Goal: Communication & Community: Answer question/provide support

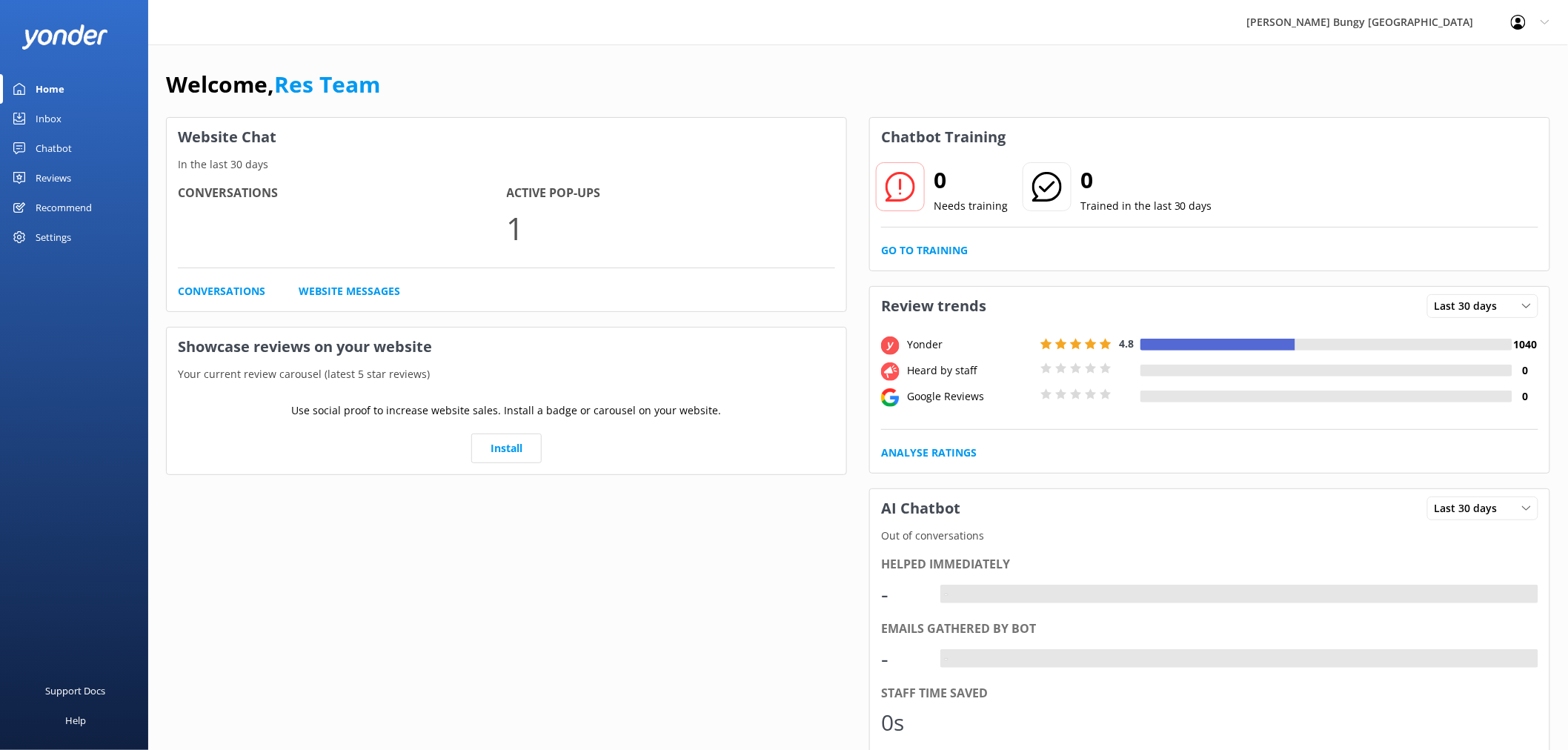
click at [64, 108] on link "Inbox" at bounding box center [74, 118] width 149 height 30
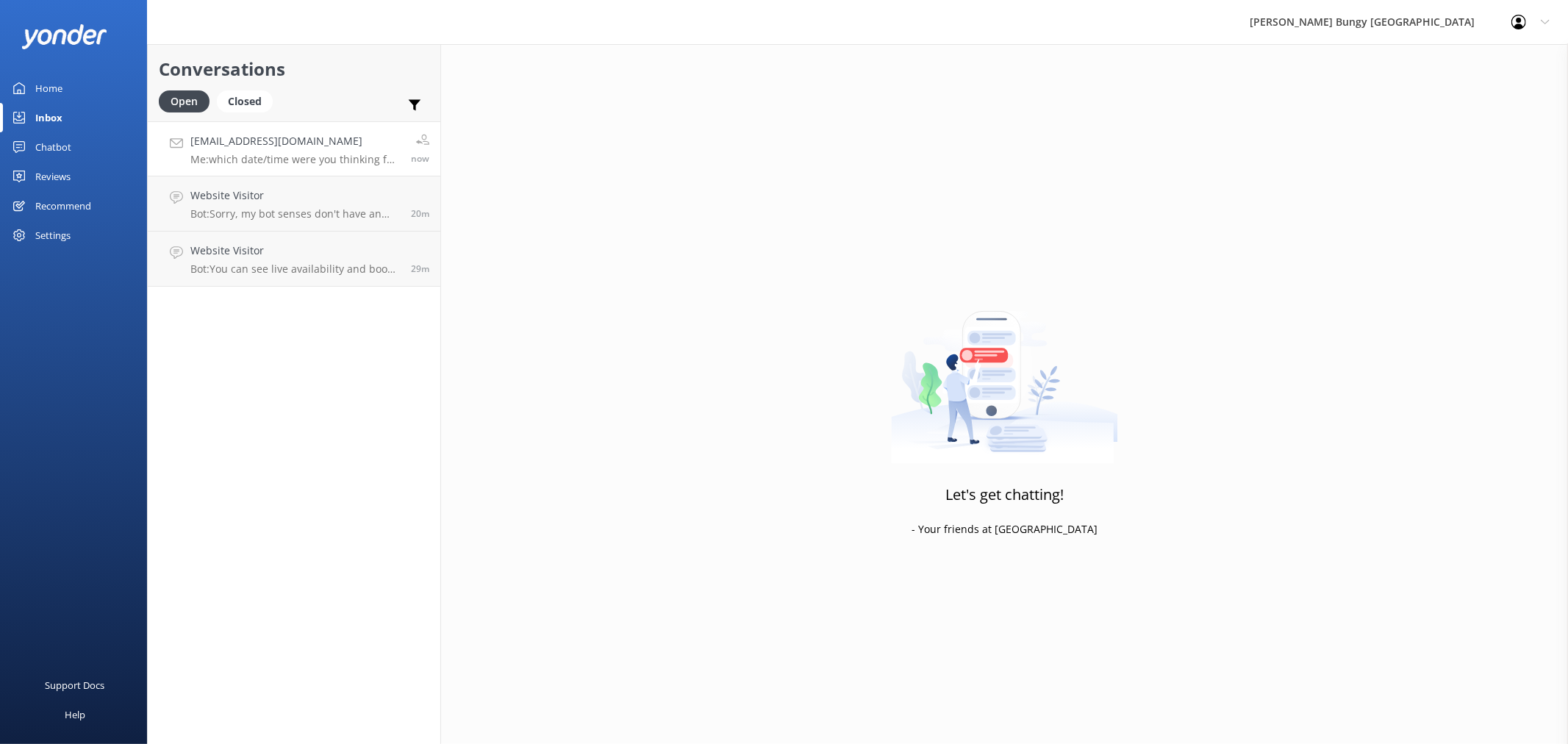
click at [371, 151] on div "[PERSON_NAME][EMAIL_ADDRESS][DOMAIN_NAME] Me: which date/time were you thinking…" at bounding box center [296, 148] width 210 height 32
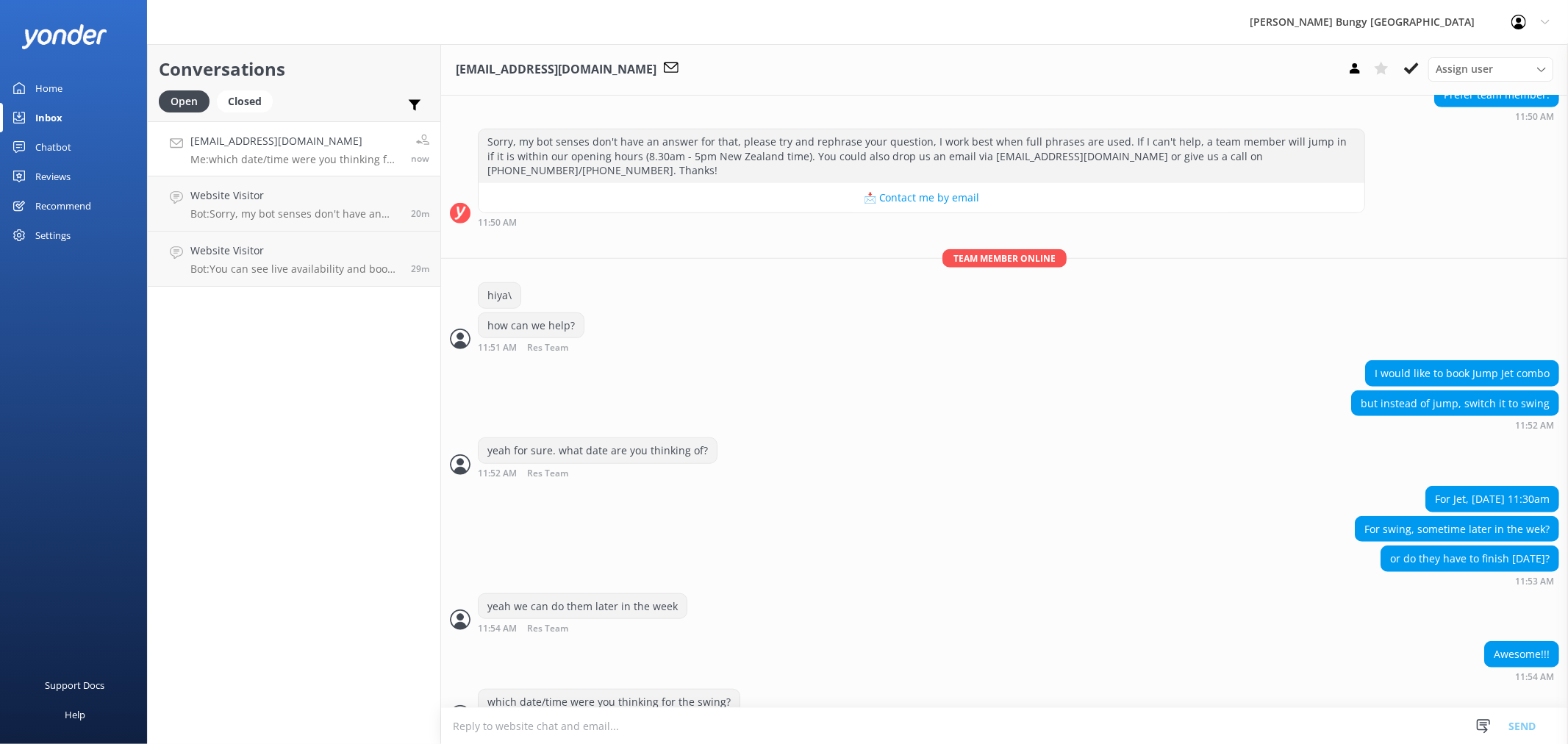
scroll to position [928, 0]
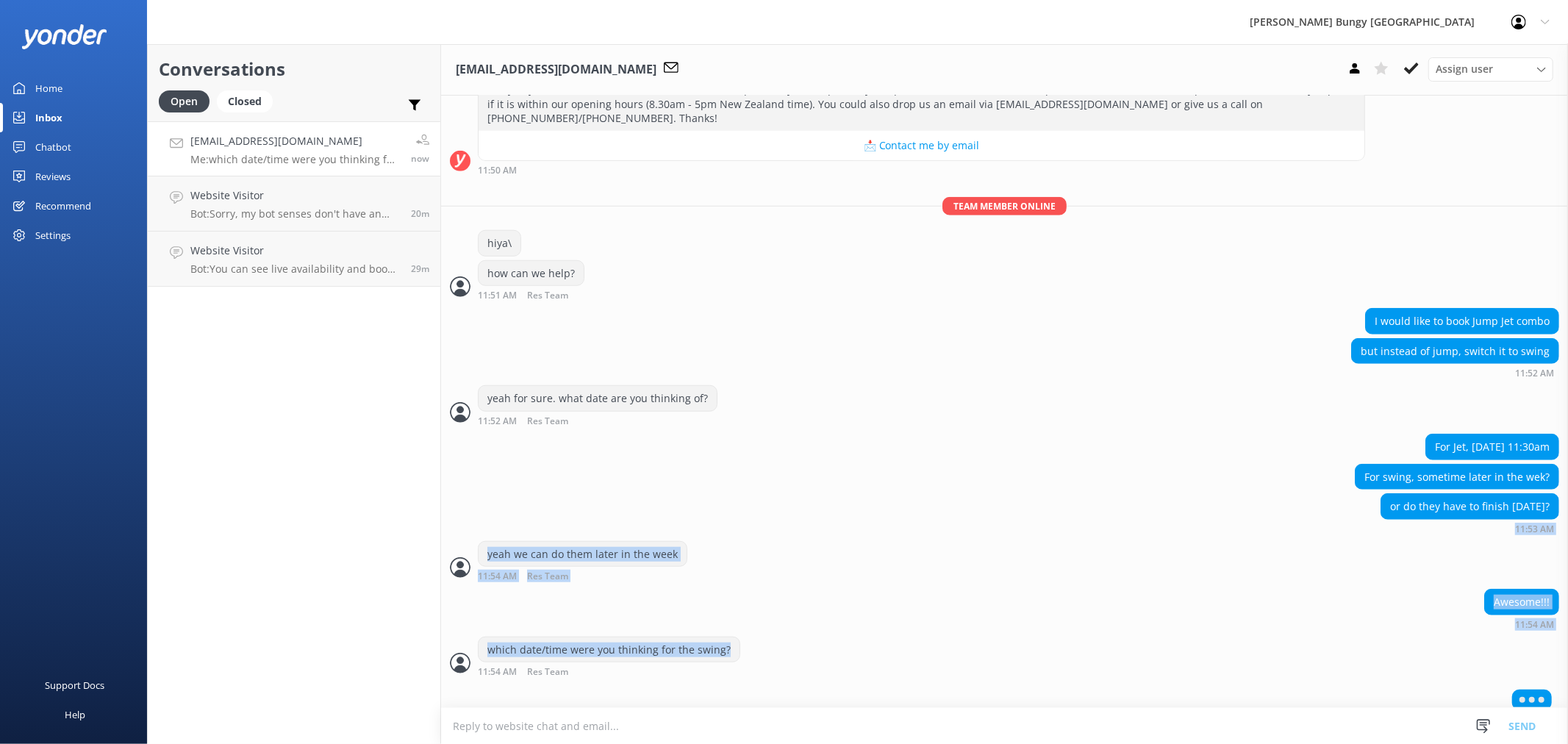
drag, startPoint x: 798, startPoint y: 630, endPoint x: 589, endPoint y: 525, distance: 233.9
click at [787, 542] on div "yeah we can do them later in the week 11:54 AM Res Team Read" at bounding box center [1004, 561] width 1127 height 41
drag, startPoint x: 761, startPoint y: 655, endPoint x: 465, endPoint y: 508, distance: 330.5
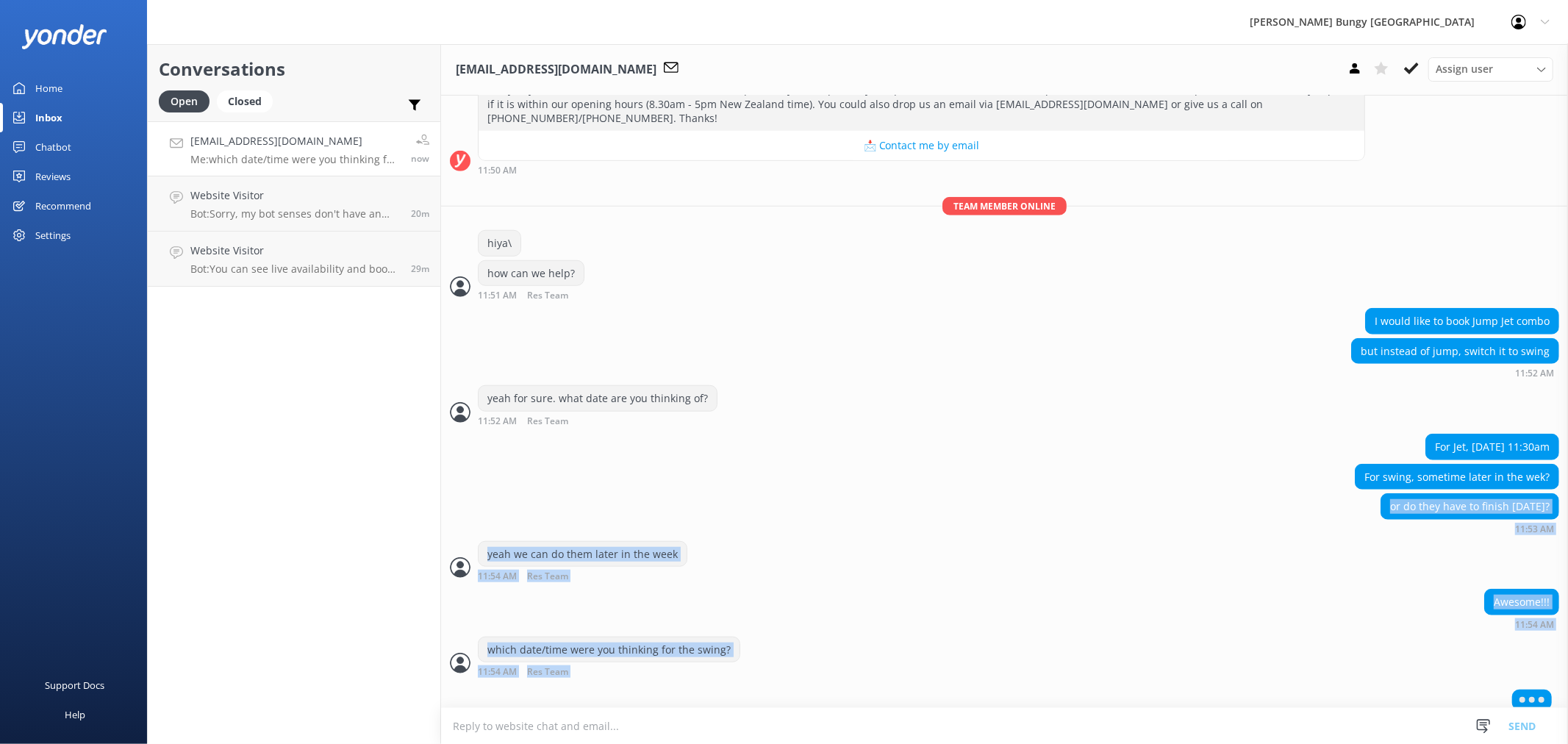
click at [944, 589] on div "Awesome!!! 11:54 AM" at bounding box center [1004, 609] width 1127 height 41
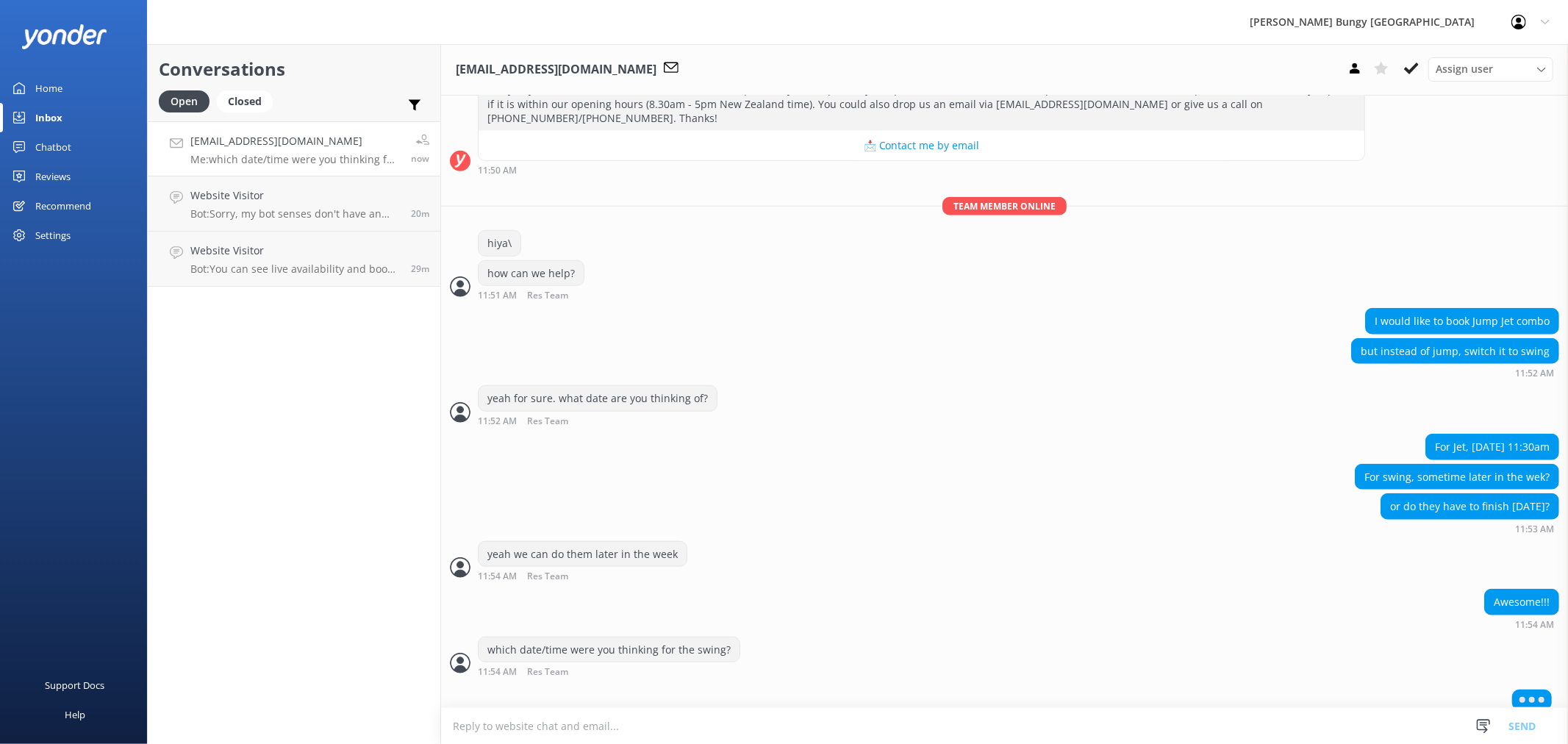
drag, startPoint x: 936, startPoint y: 664, endPoint x: 449, endPoint y: 526, distance: 506.2
click at [435, 509] on div "Conversations Open Closed Important Assigned to me Unassigned gavinweng@gmail.c…" at bounding box center [294, 394] width 294 height 700
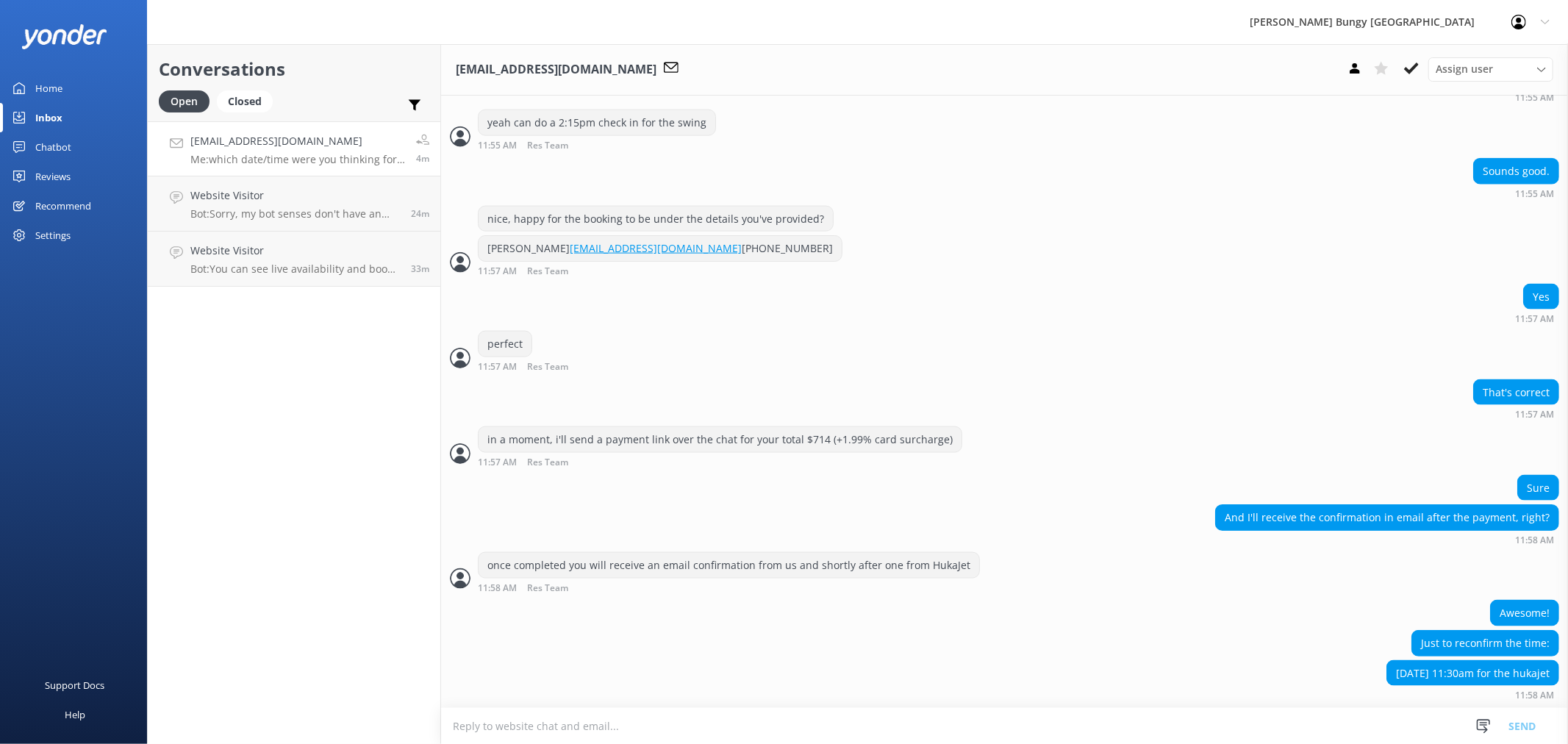
scroll to position [1664, 0]
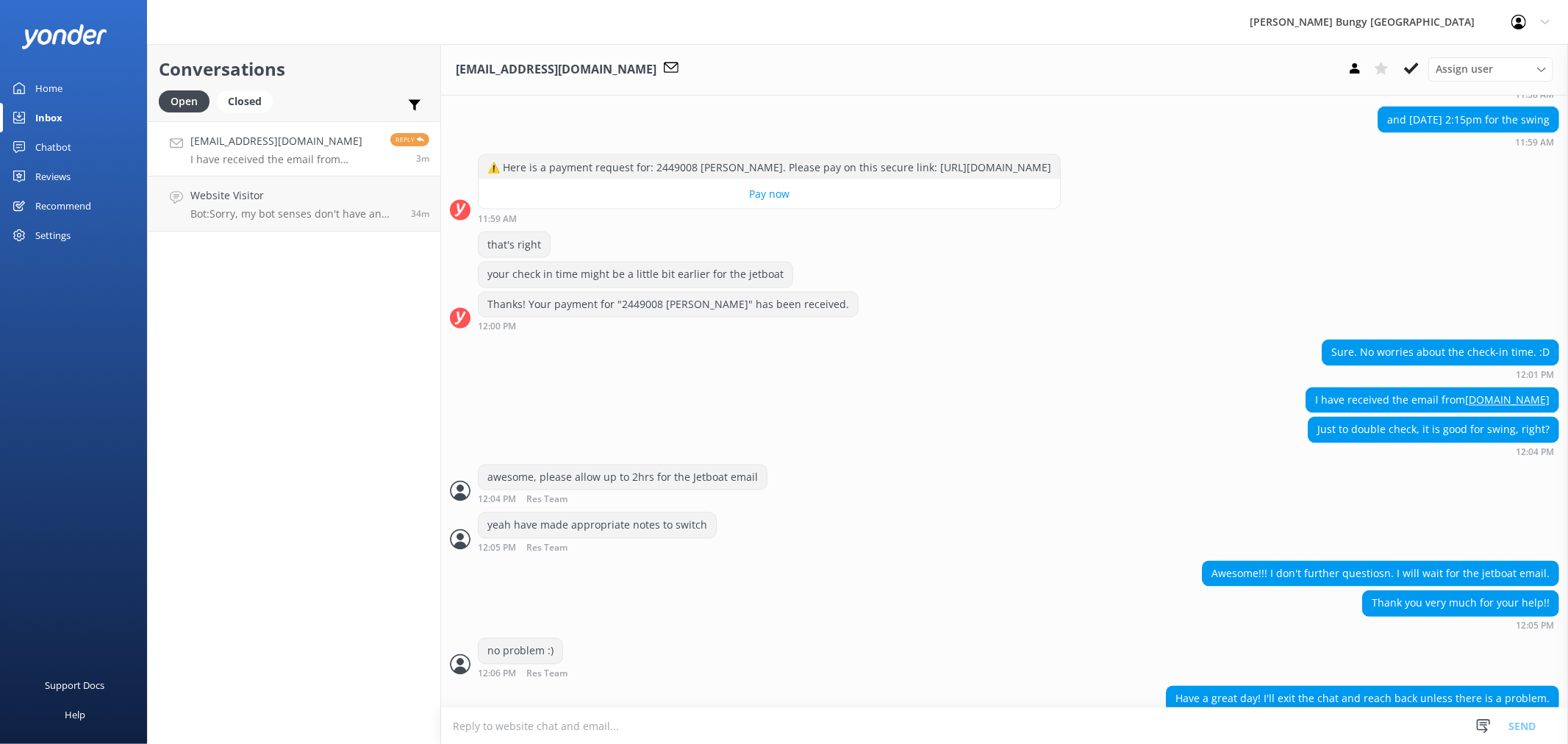
scroll to position [2246, 0]
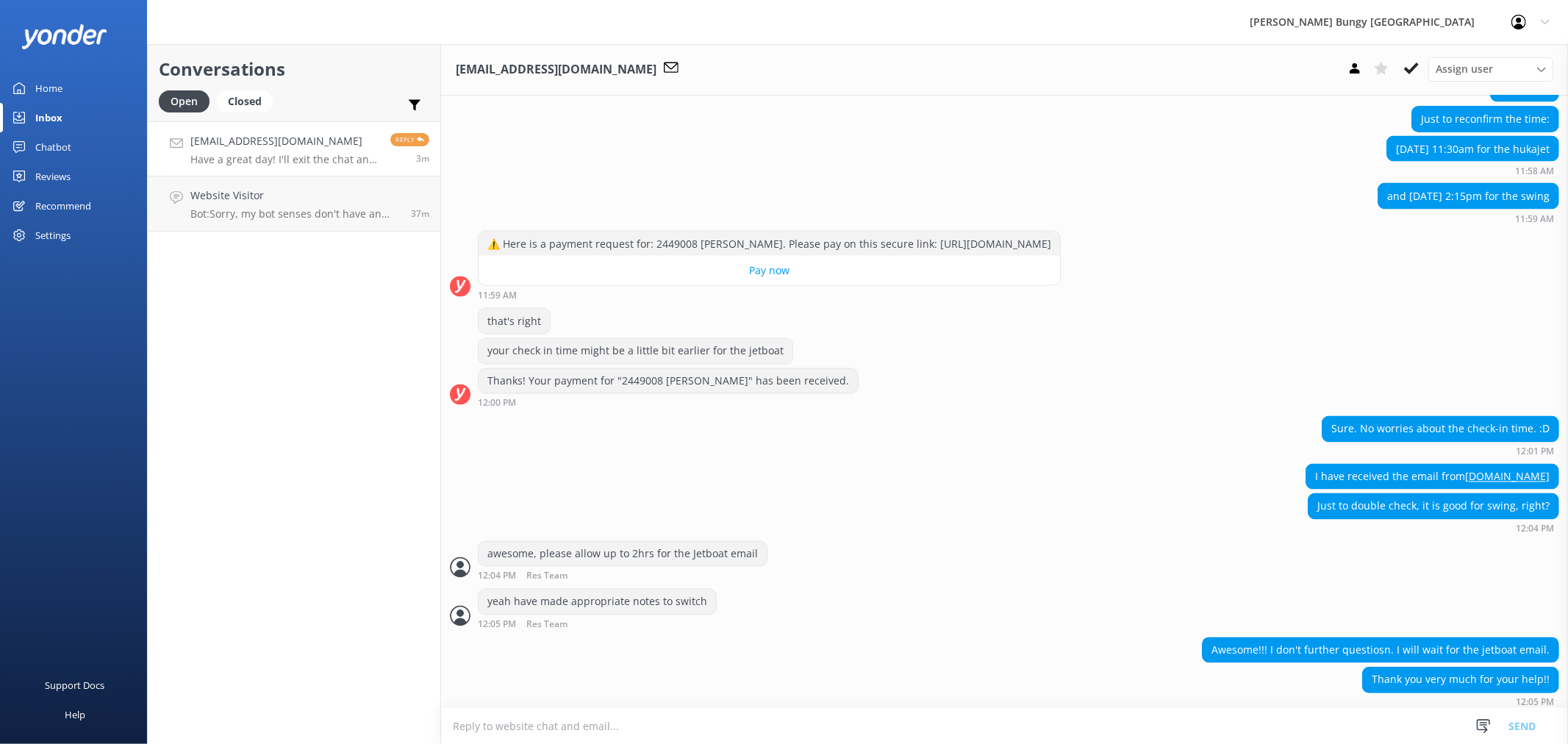
scroll to position [2246, 0]
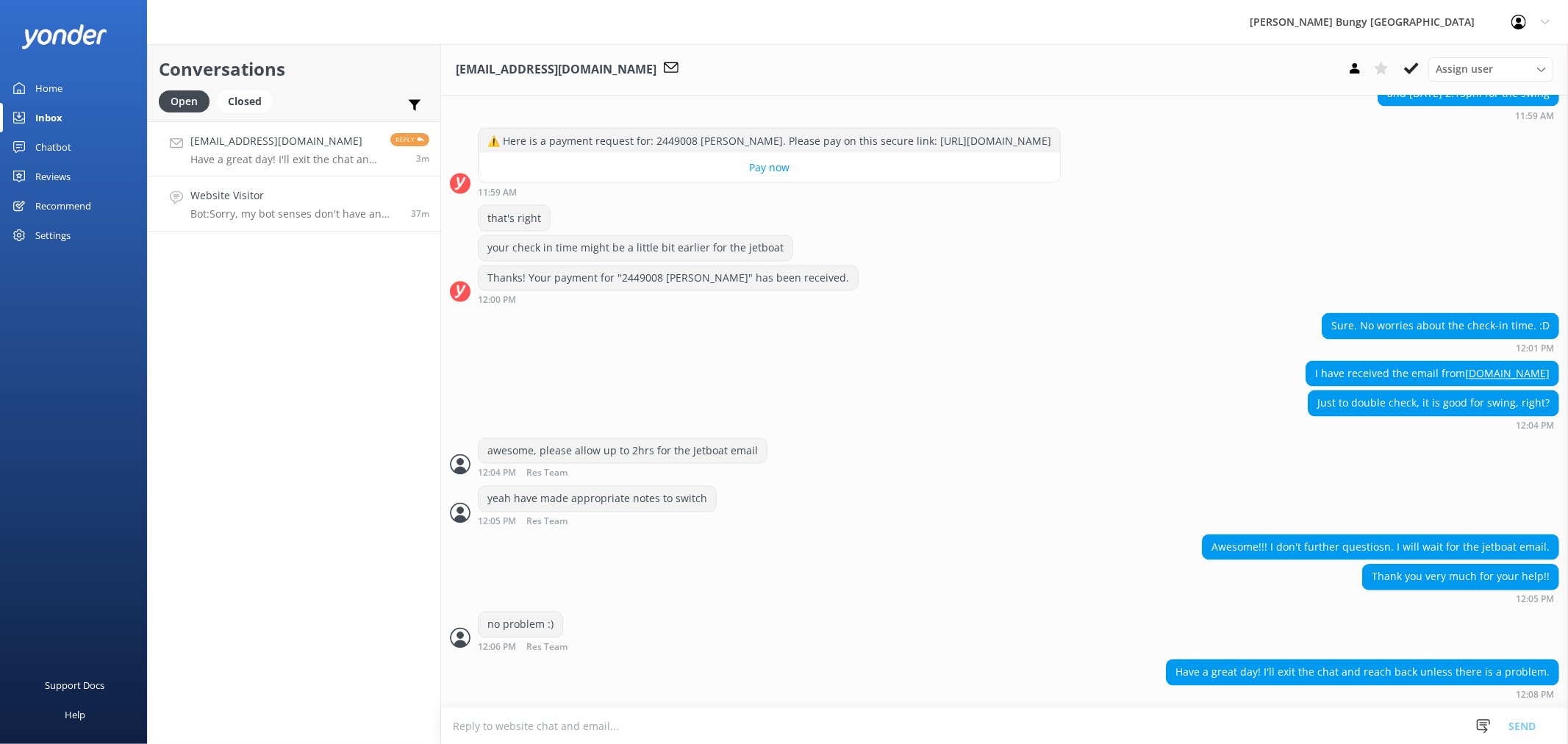
click at [321, 206] on div "Website Visitor Bot: Sorry, my bot senses don't have an answer for that, please…" at bounding box center [296, 203] width 210 height 33
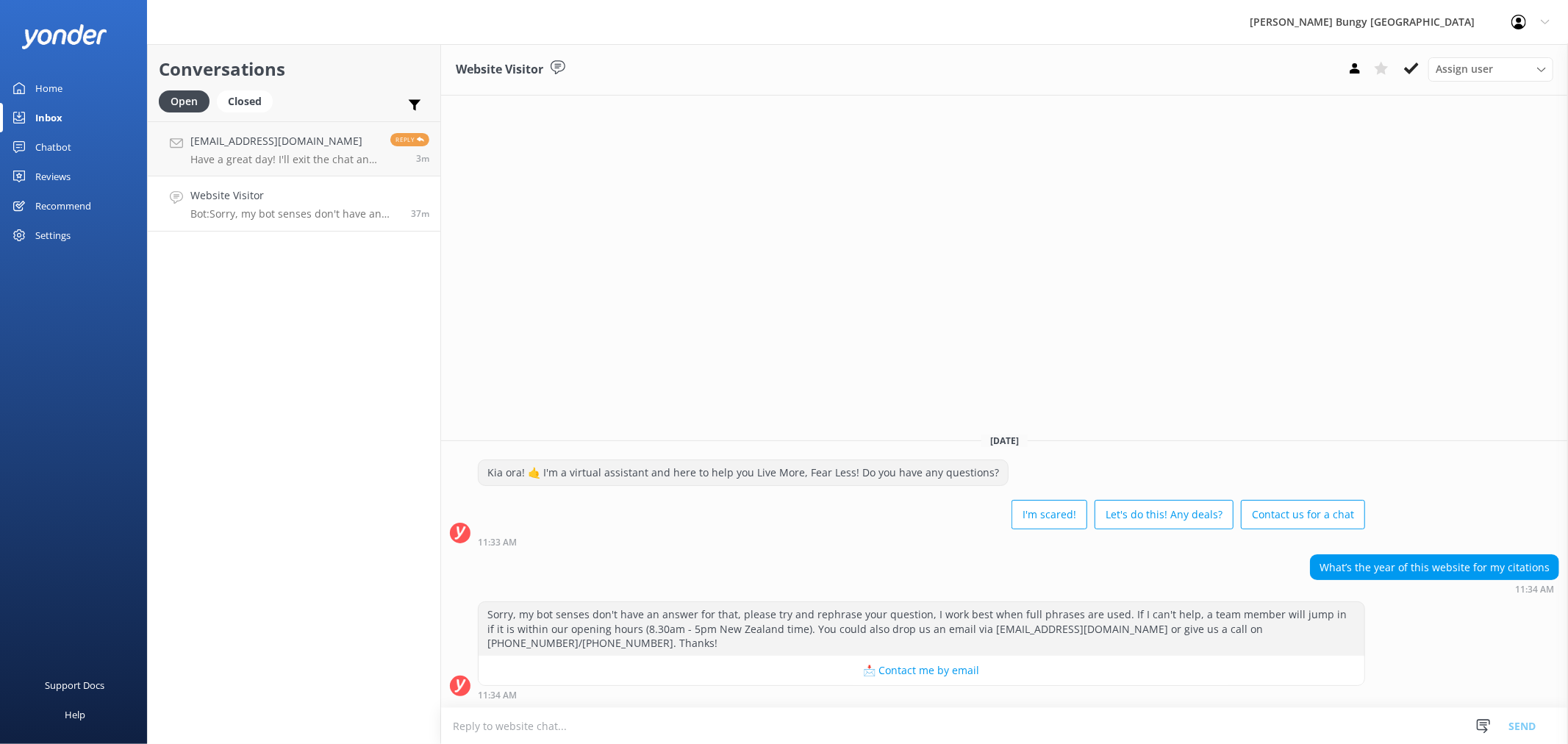
click at [1296, 737] on textarea at bounding box center [1004, 726] width 1127 height 36
